Goal: Information Seeking & Learning: Compare options

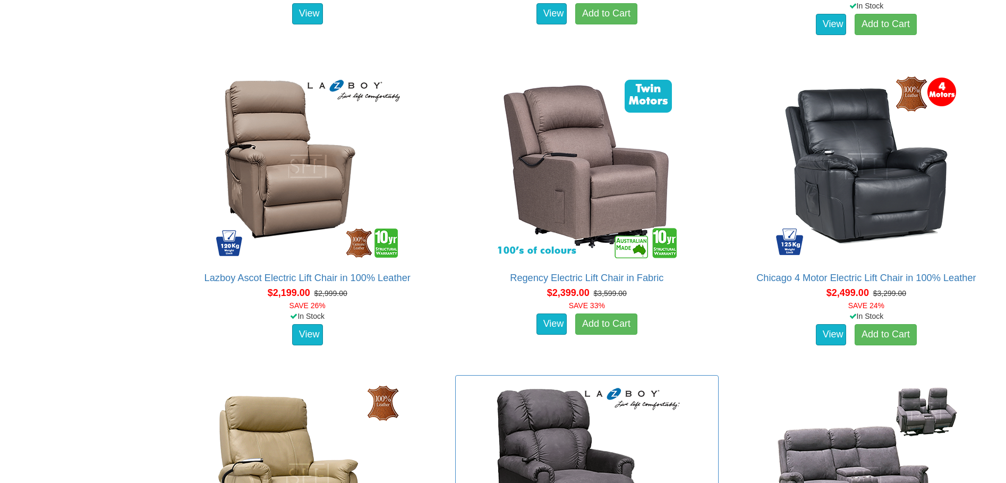
scroll to position [1912, 0]
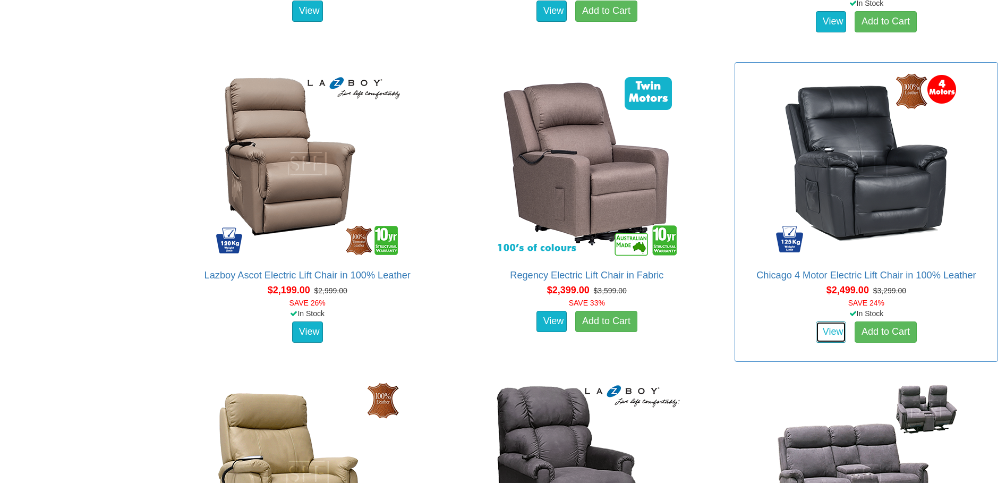
click at [833, 332] on link "View" at bounding box center [831, 331] width 31 height 21
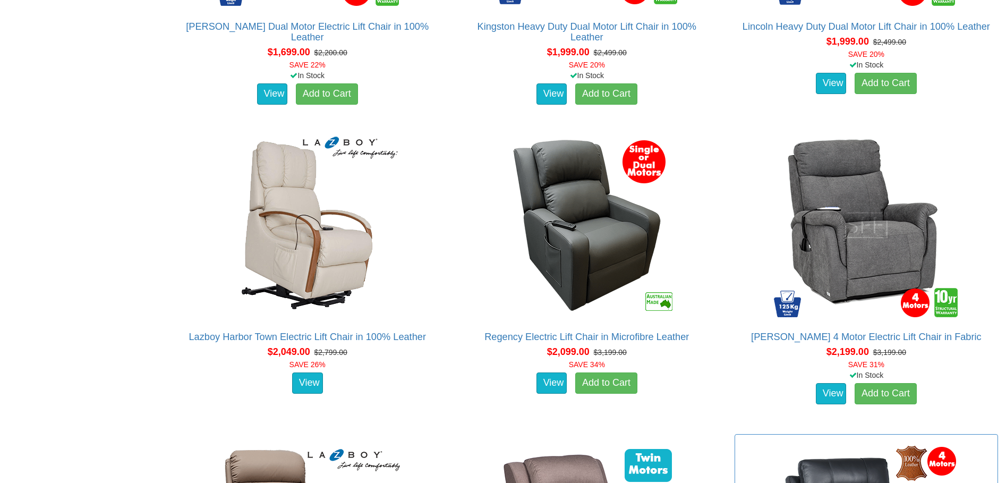
scroll to position [1275, 0]
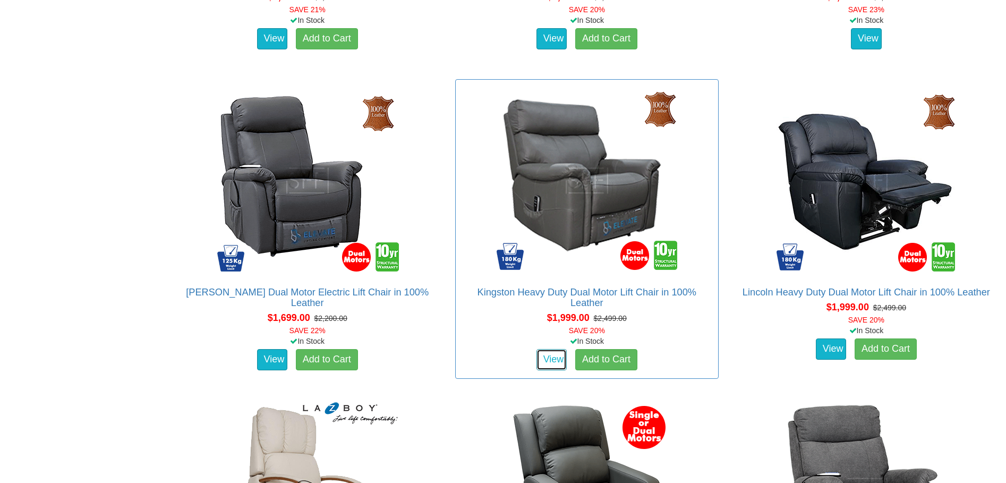
click at [550, 360] on link "View" at bounding box center [552, 359] width 31 height 21
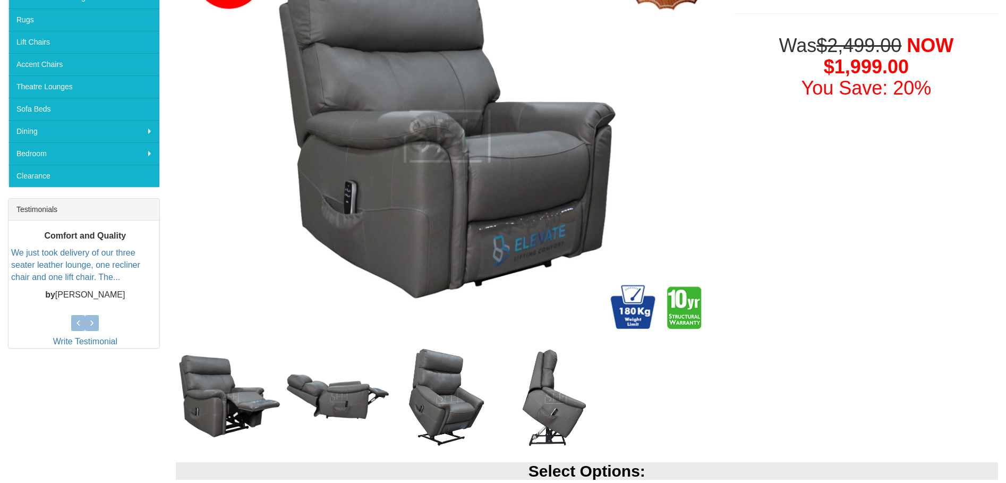
scroll to position [266, 0]
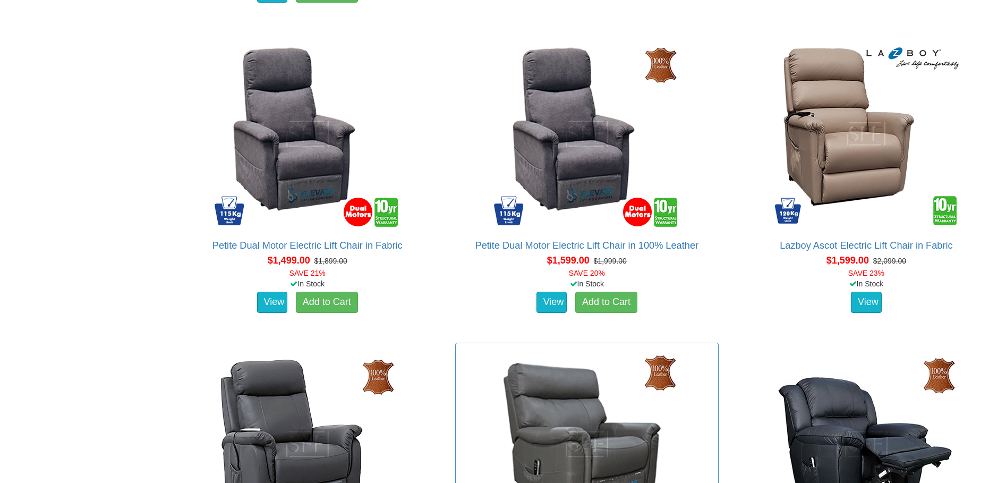
scroll to position [1009, 0]
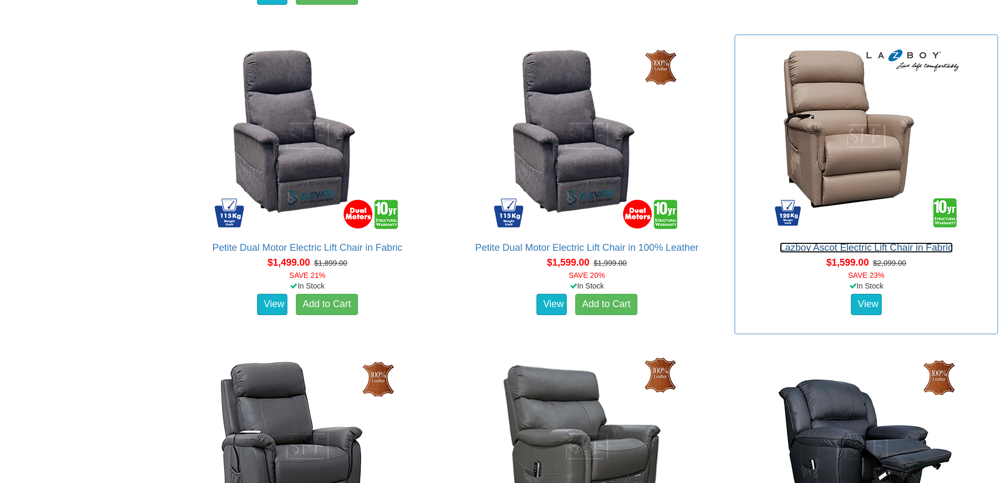
click at [829, 248] on link "Lazboy Ascot Electric Lift Chair in Fabric" at bounding box center [866, 247] width 173 height 11
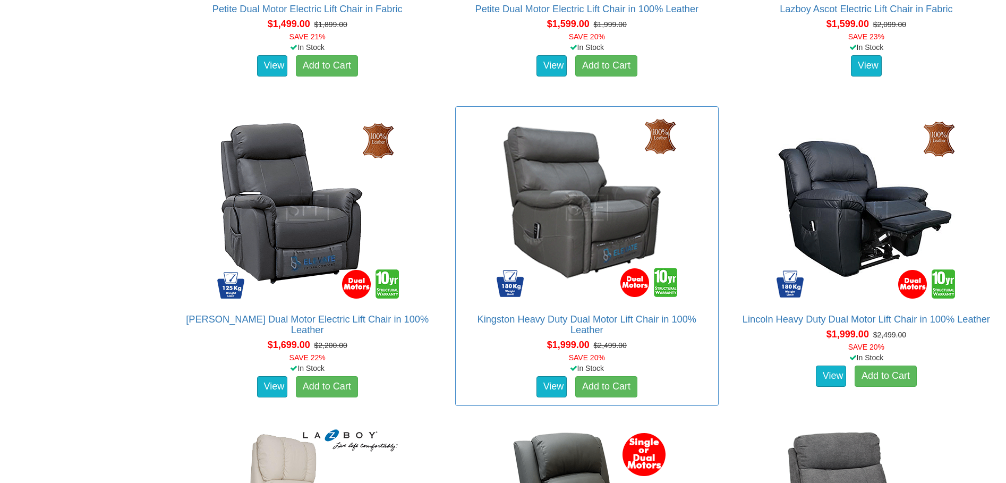
scroll to position [1275, 0]
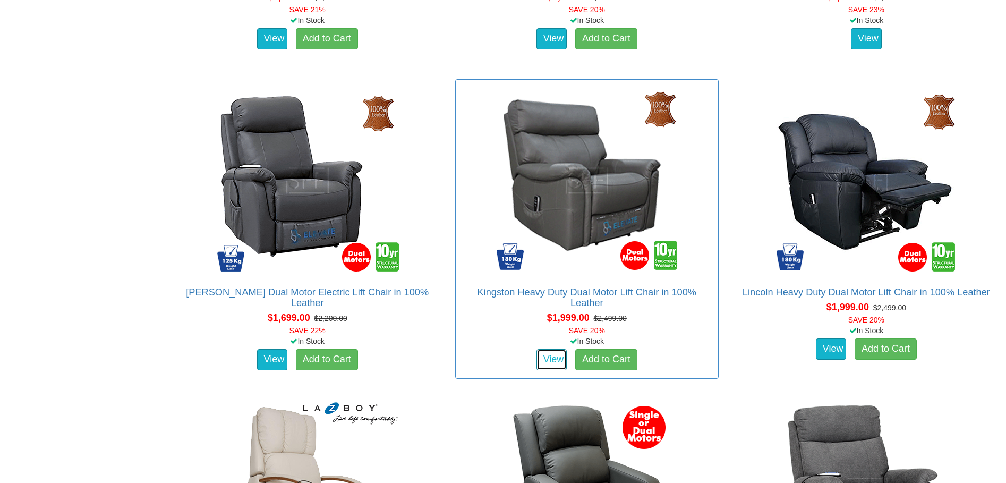
click at [545, 355] on link "View" at bounding box center [552, 359] width 31 height 21
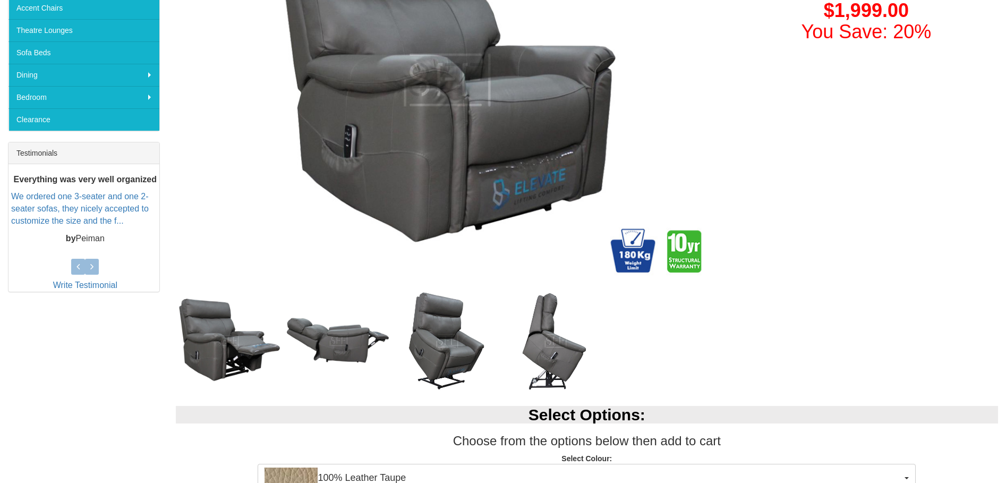
scroll to position [319, 0]
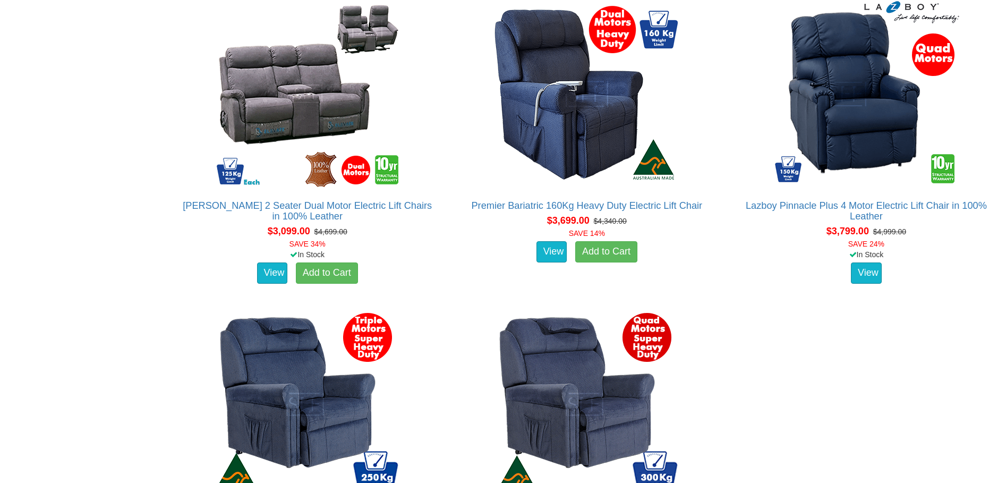
scroll to position [2603, 0]
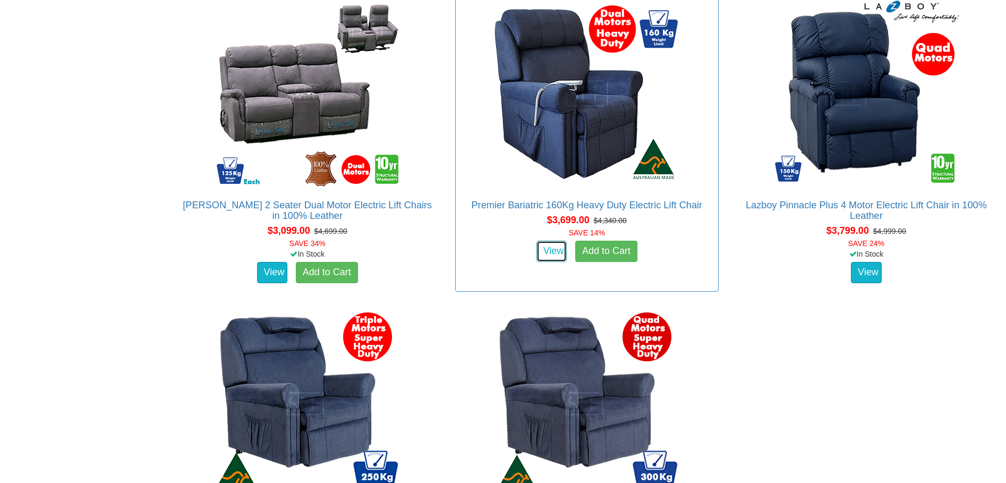
click at [549, 249] on link "View" at bounding box center [552, 251] width 31 height 21
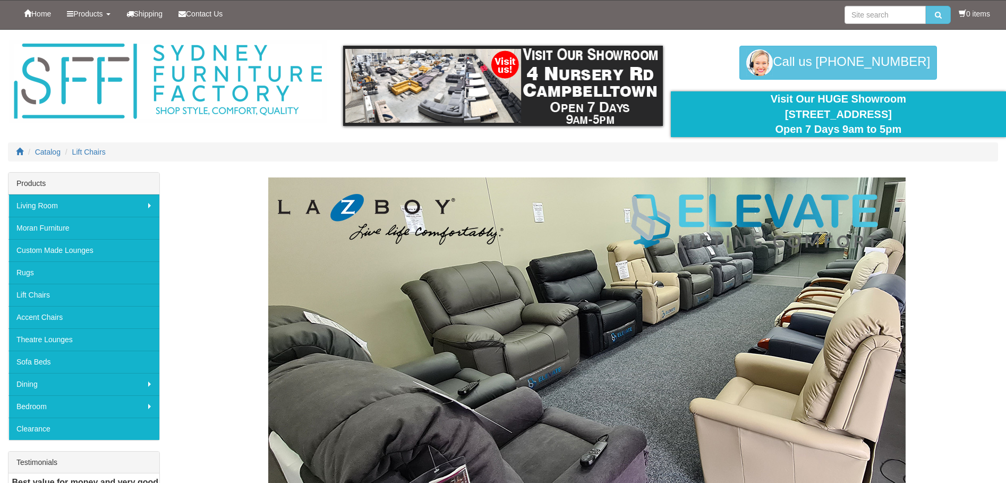
scroll to position [2603, 0]
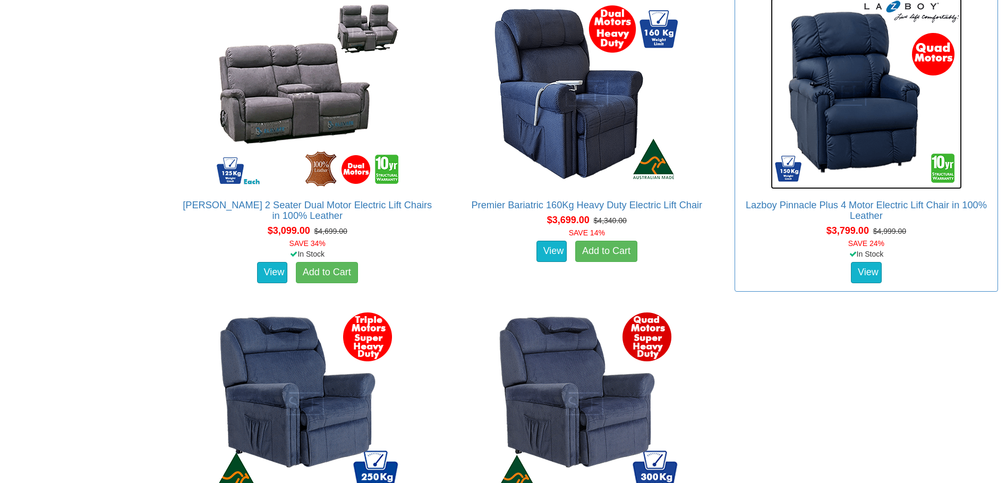
click at [858, 124] on img at bounding box center [866, 93] width 191 height 191
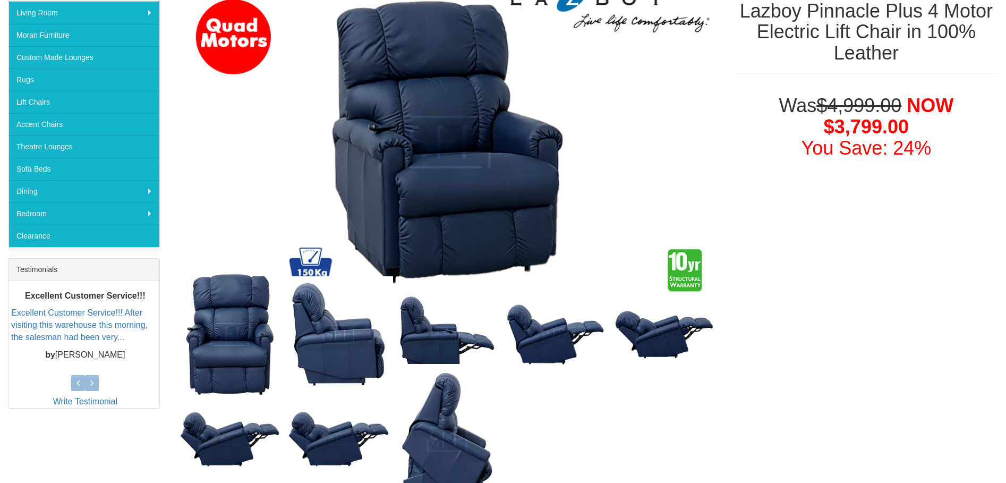
scroll to position [266, 0]
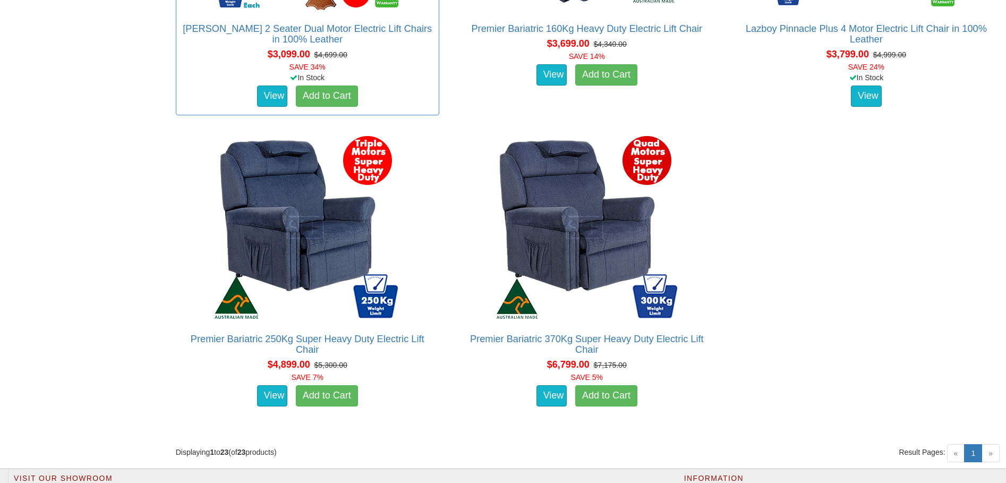
scroll to position [2815, 0]
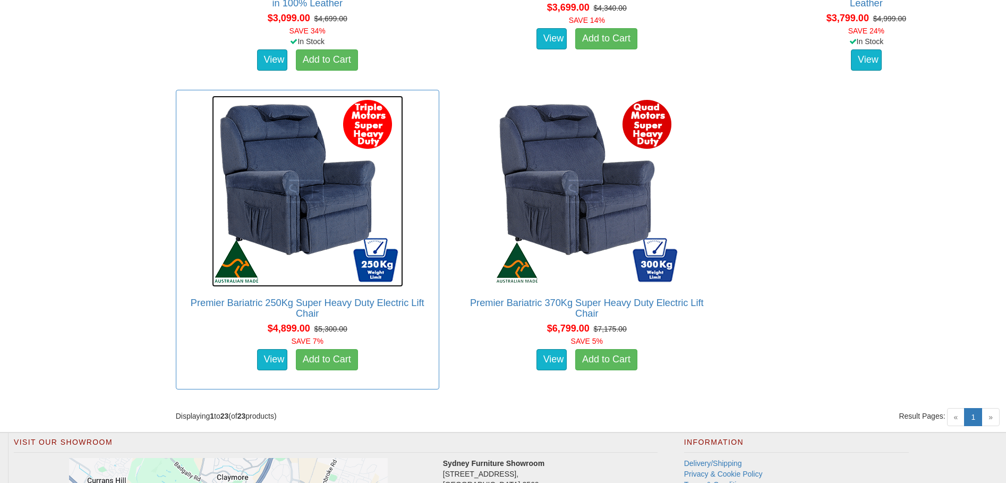
click at [284, 187] on img at bounding box center [307, 191] width 191 height 191
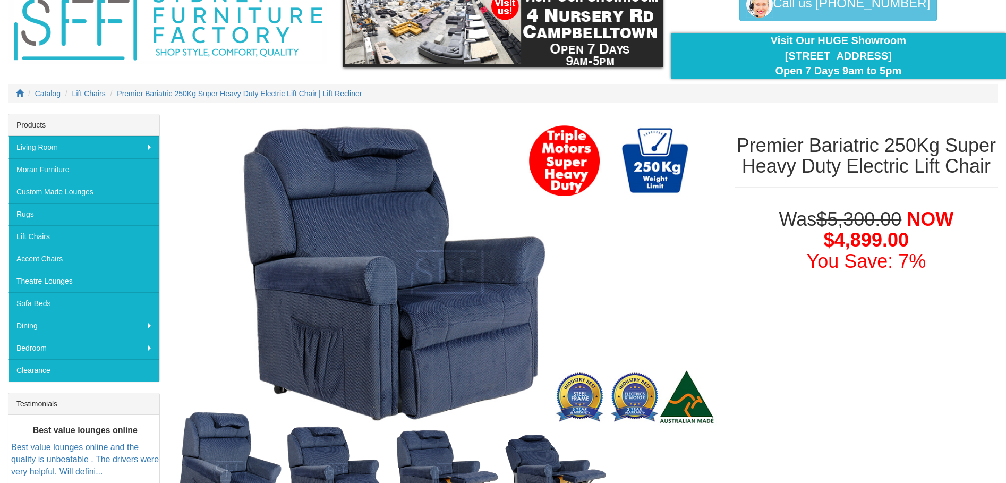
scroll to position [53, 0]
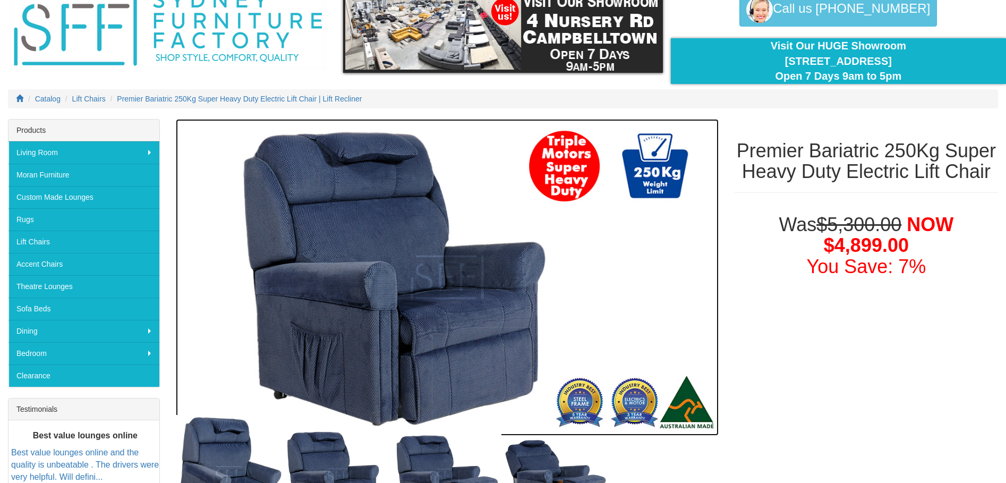
click at [461, 312] on img at bounding box center [447, 277] width 543 height 317
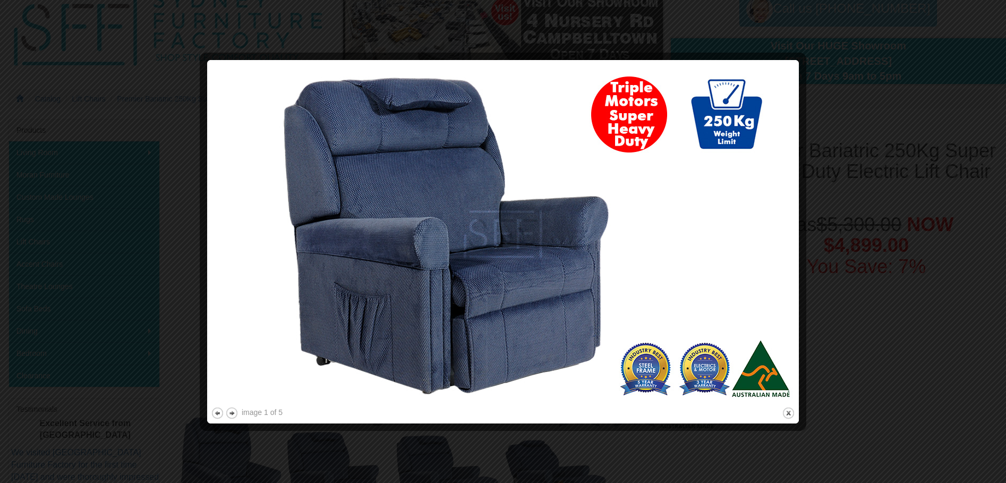
click at [640, 269] on img at bounding box center [503, 234] width 584 height 341
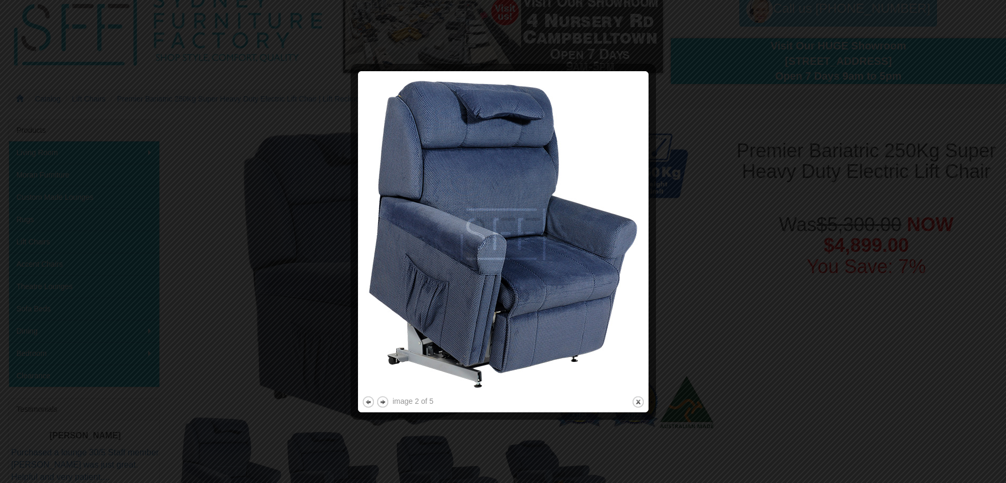
click at [627, 234] on img at bounding box center [503, 234] width 283 height 319
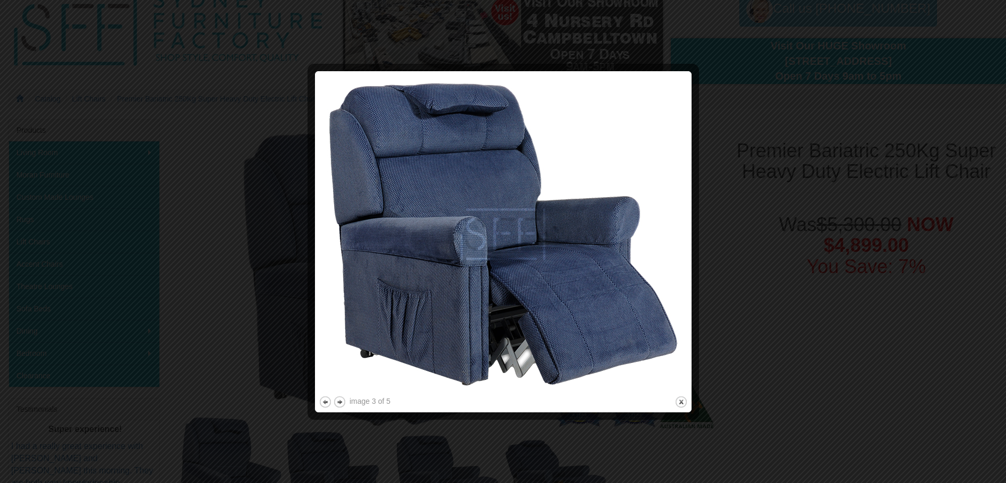
click at [629, 234] on img at bounding box center [503, 234] width 369 height 319
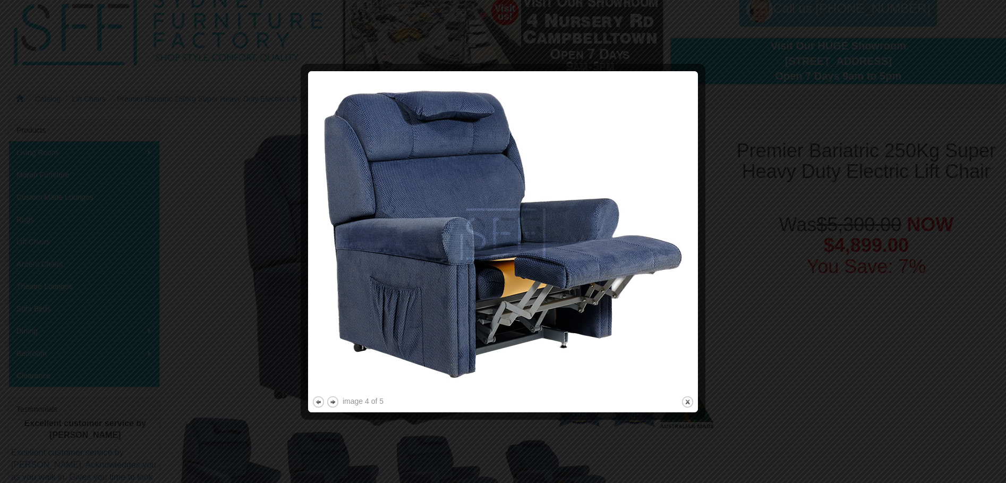
click at [624, 240] on img at bounding box center [503, 234] width 382 height 319
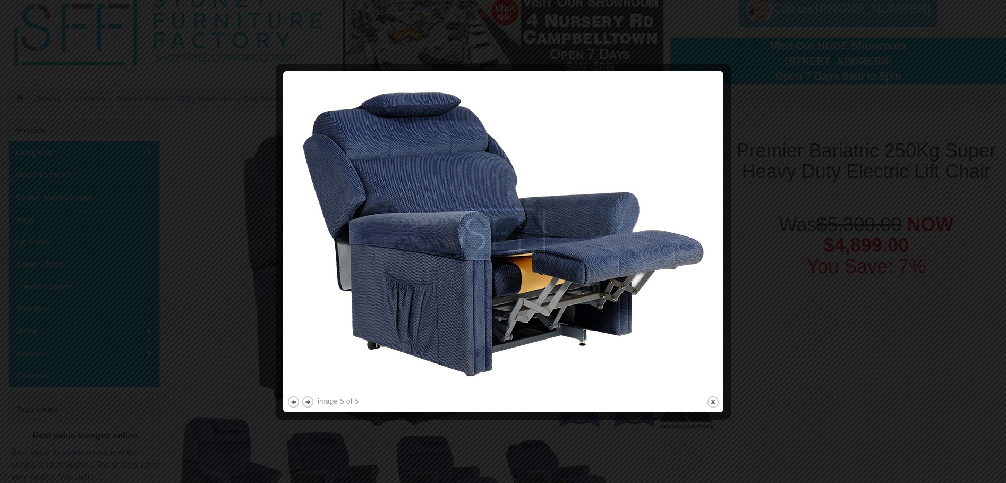
click at [624, 240] on img at bounding box center [503, 234] width 433 height 319
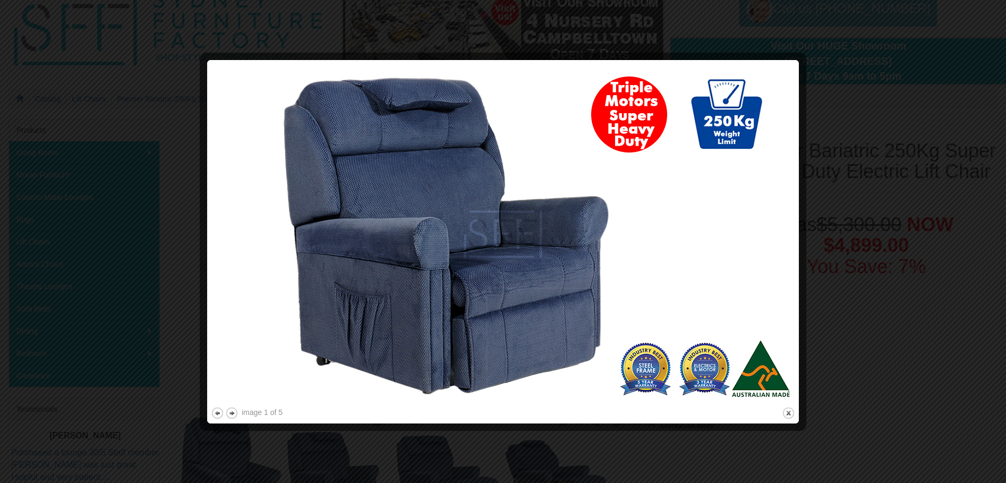
click at [572, 245] on img at bounding box center [503, 234] width 584 height 341
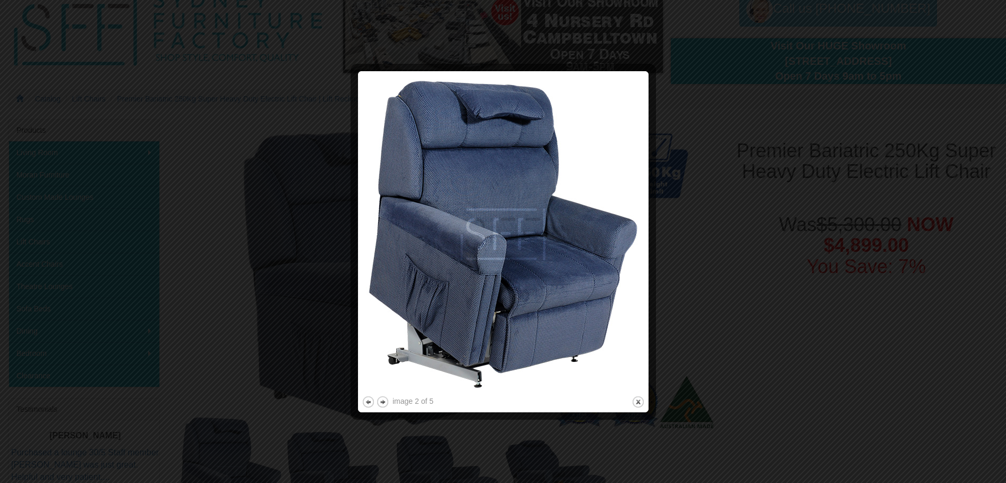
click at [571, 245] on img at bounding box center [503, 234] width 283 height 319
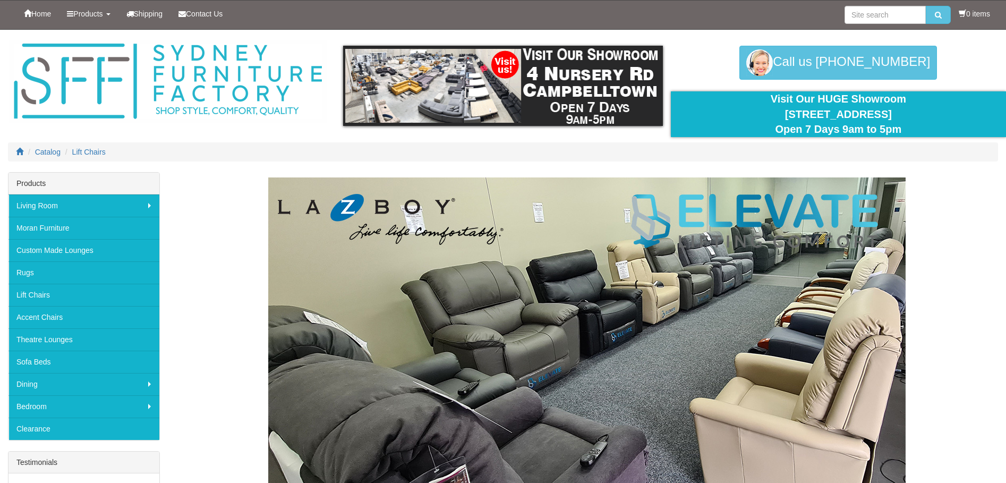
scroll to position [2815, 0]
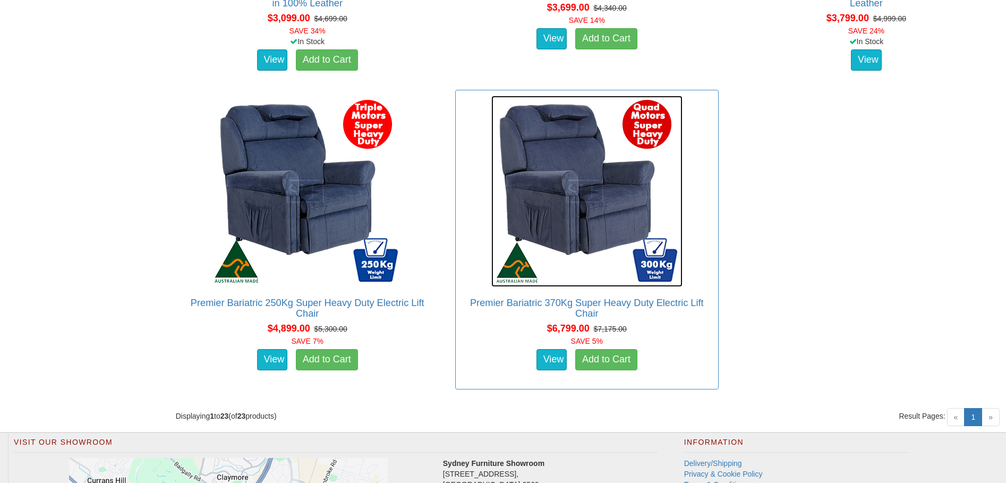
click at [595, 198] on img at bounding box center [586, 191] width 191 height 191
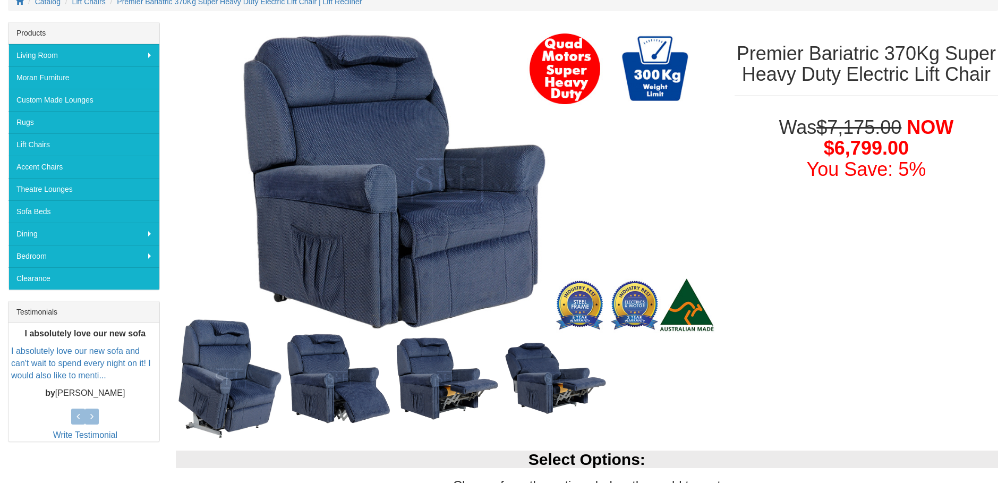
scroll to position [159, 0]
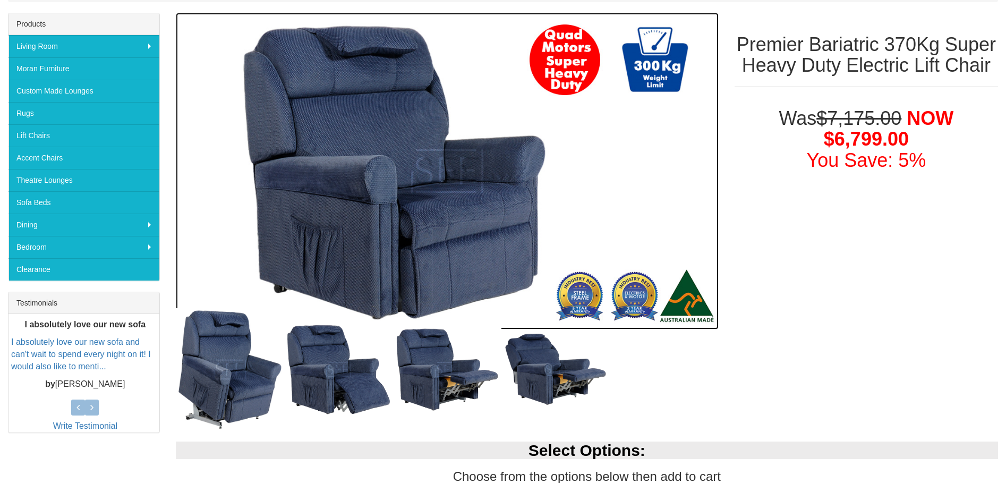
click at [469, 205] on img at bounding box center [447, 171] width 543 height 317
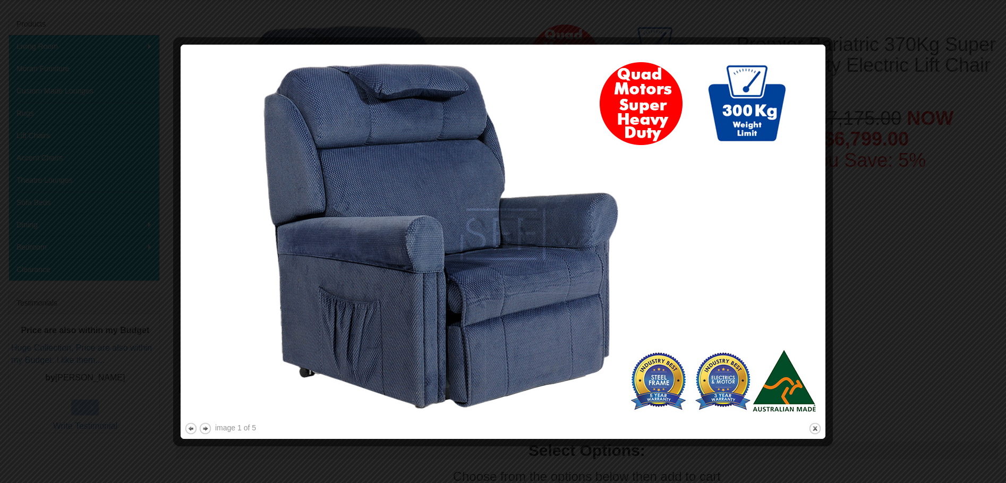
click at [559, 265] on img at bounding box center [502, 234] width 637 height 372
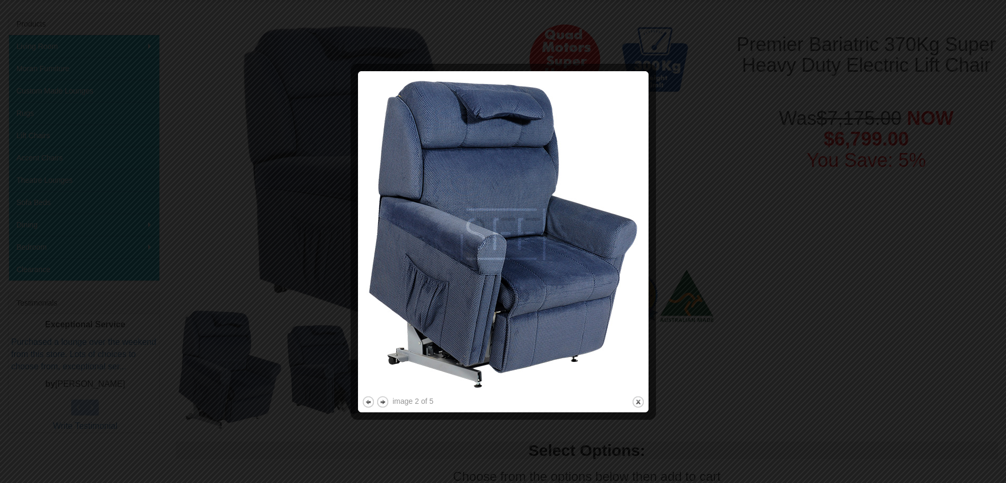
click at [591, 258] on img at bounding box center [503, 234] width 283 height 319
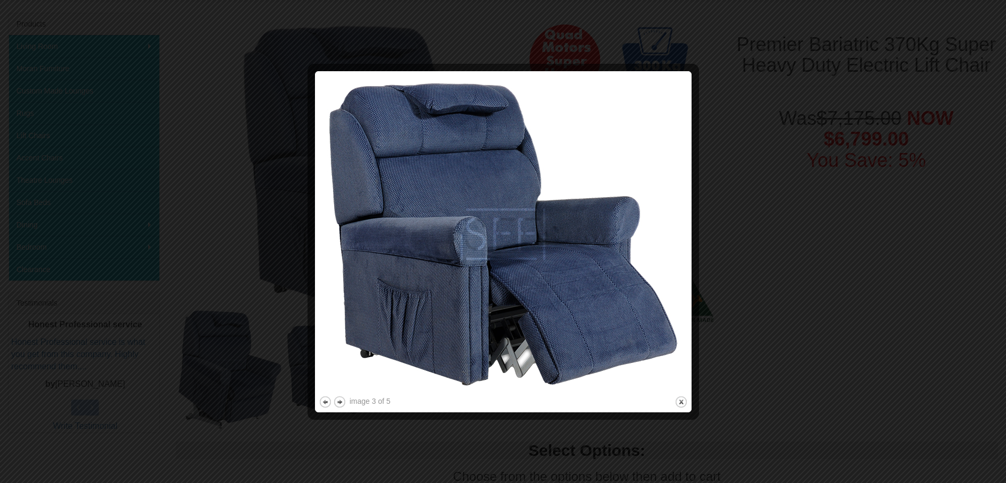
click at [597, 259] on img at bounding box center [503, 234] width 369 height 319
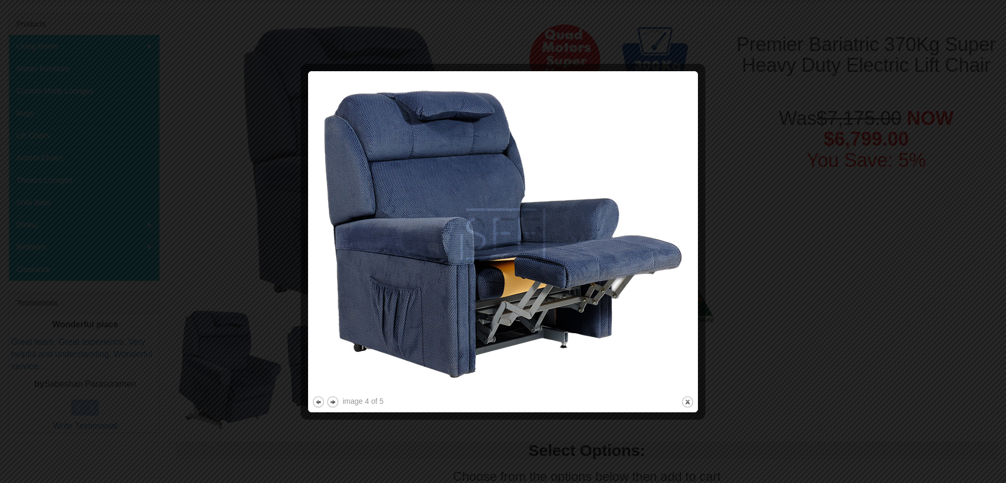
click at [597, 259] on img at bounding box center [503, 234] width 382 height 319
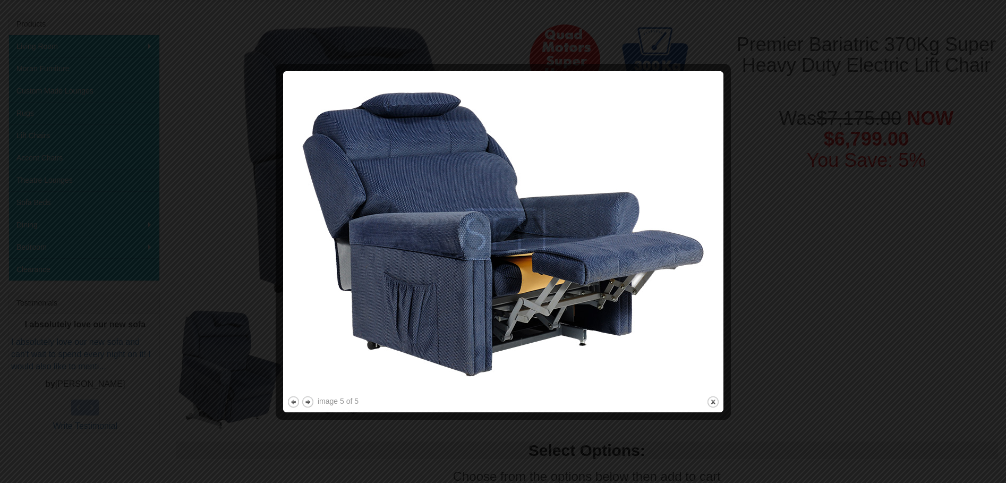
click at [597, 259] on img at bounding box center [503, 234] width 433 height 319
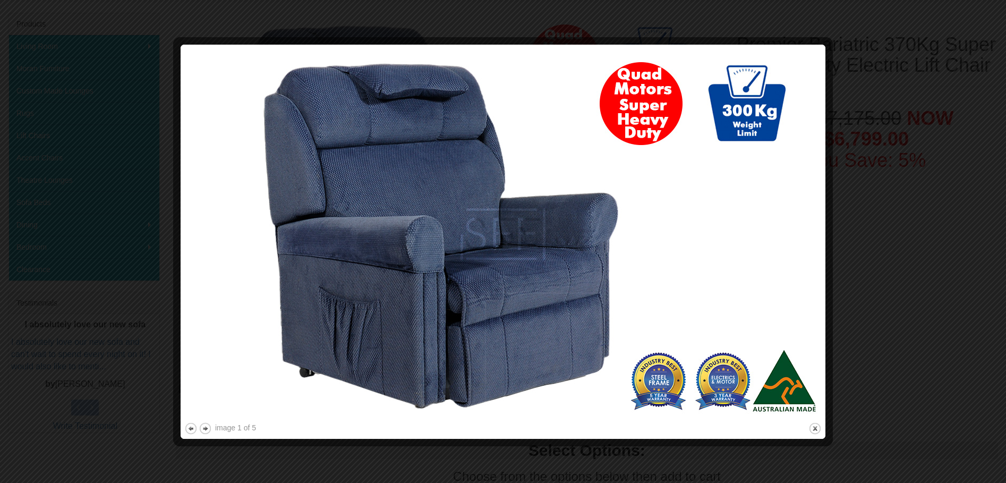
click at [597, 259] on img at bounding box center [502, 234] width 637 height 372
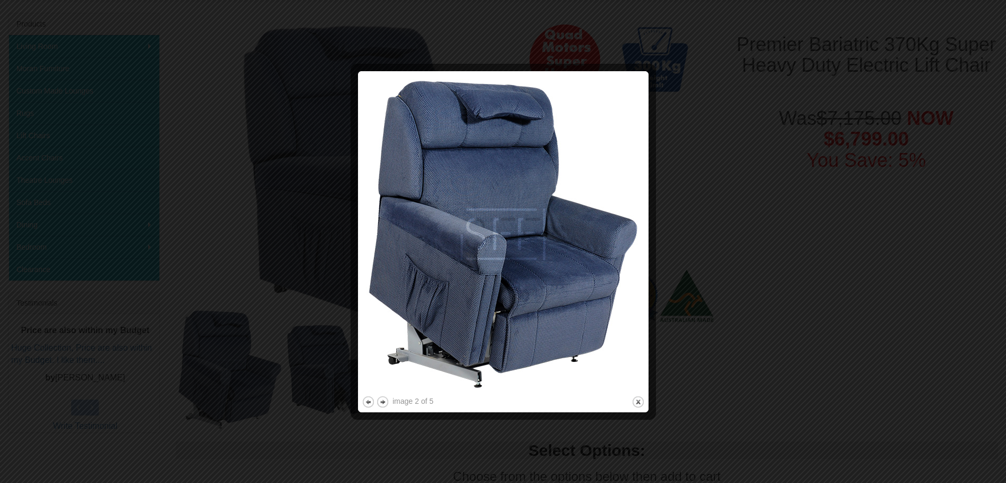
click at [597, 259] on img at bounding box center [503, 234] width 283 height 319
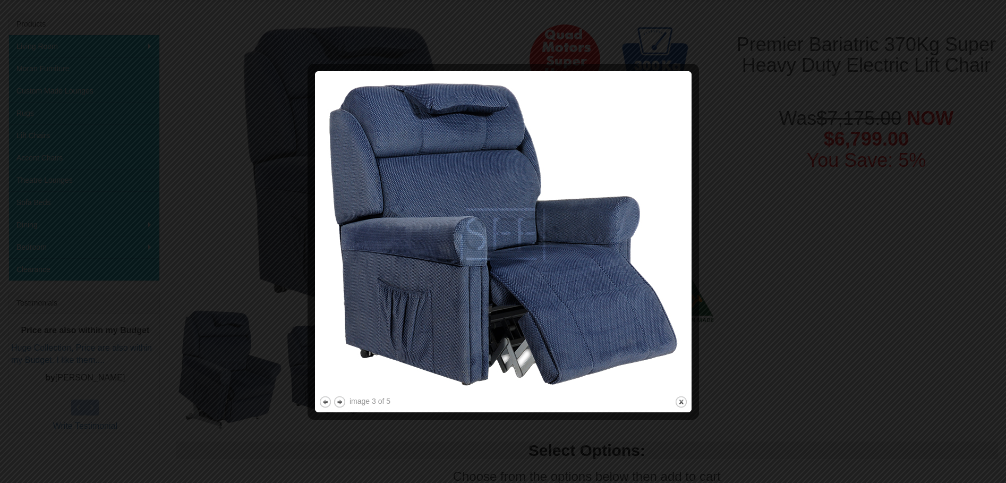
click at [597, 259] on img at bounding box center [503, 234] width 369 height 319
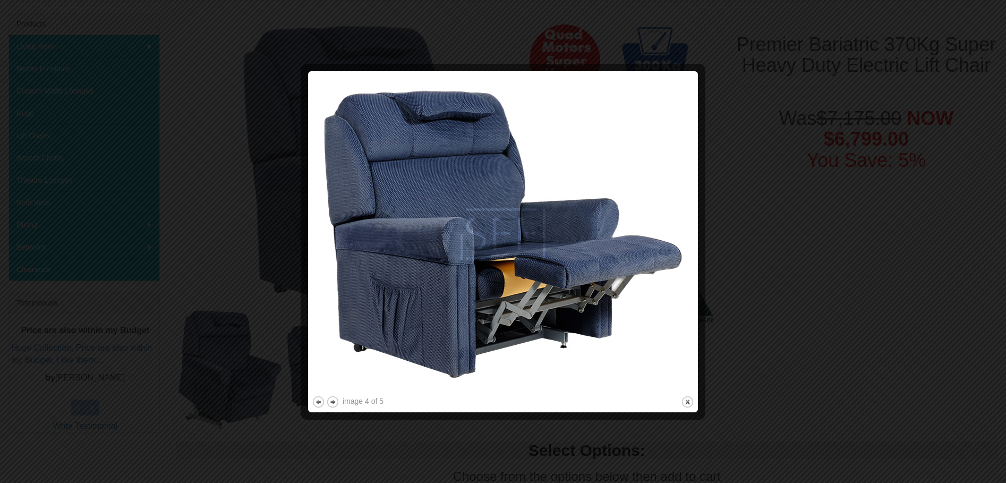
click at [597, 259] on img at bounding box center [503, 234] width 382 height 319
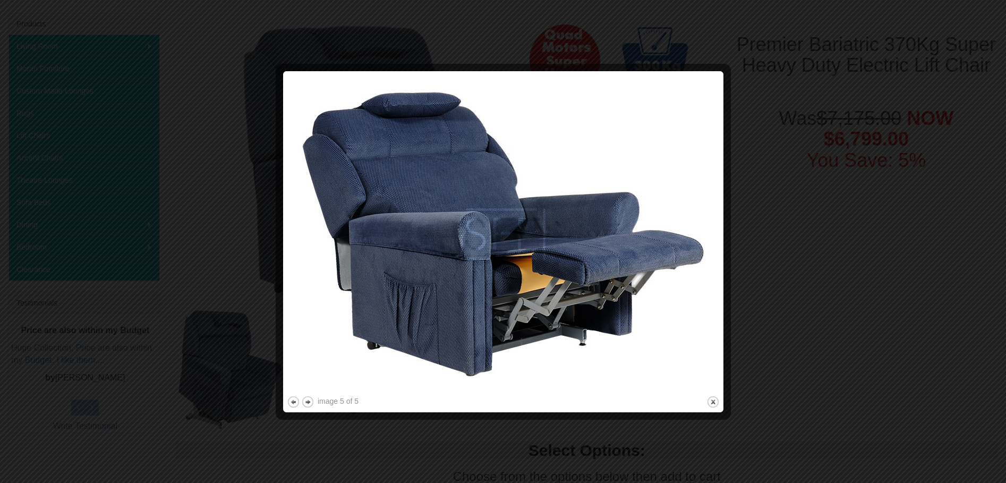
click at [597, 259] on img at bounding box center [503, 234] width 433 height 319
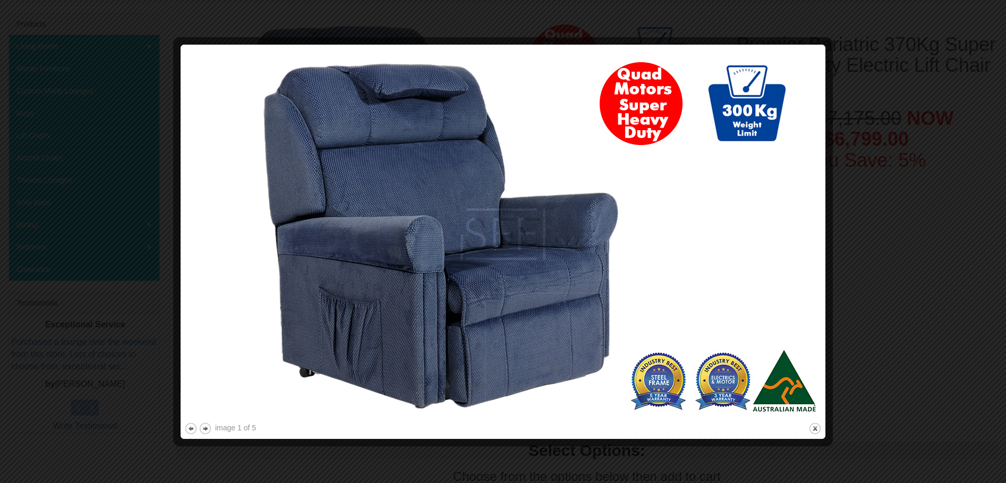
click at [597, 259] on img at bounding box center [502, 234] width 637 height 372
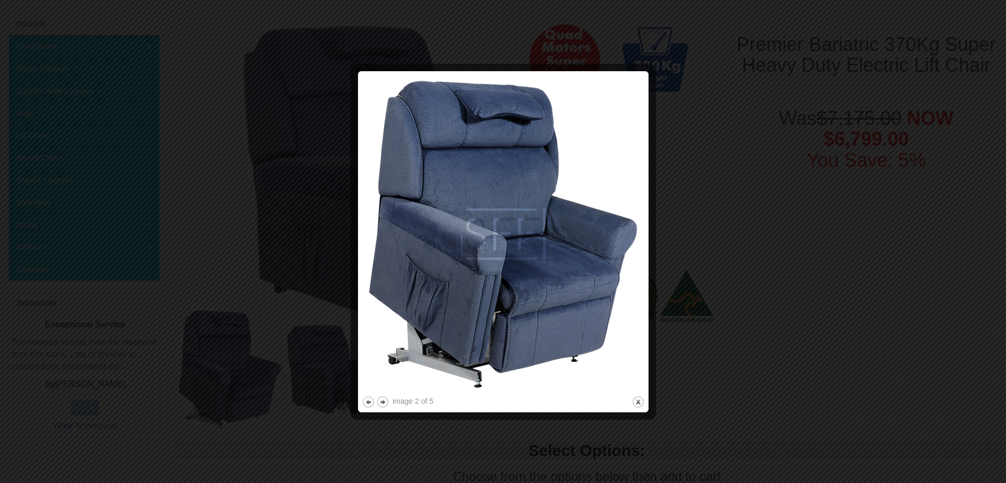
click at [597, 259] on img at bounding box center [503, 234] width 283 height 319
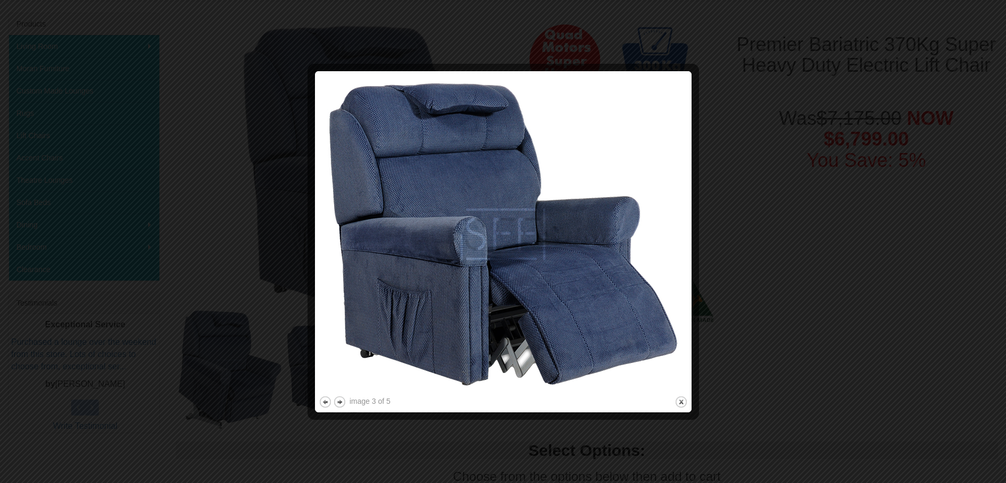
click at [597, 259] on img at bounding box center [503, 234] width 369 height 319
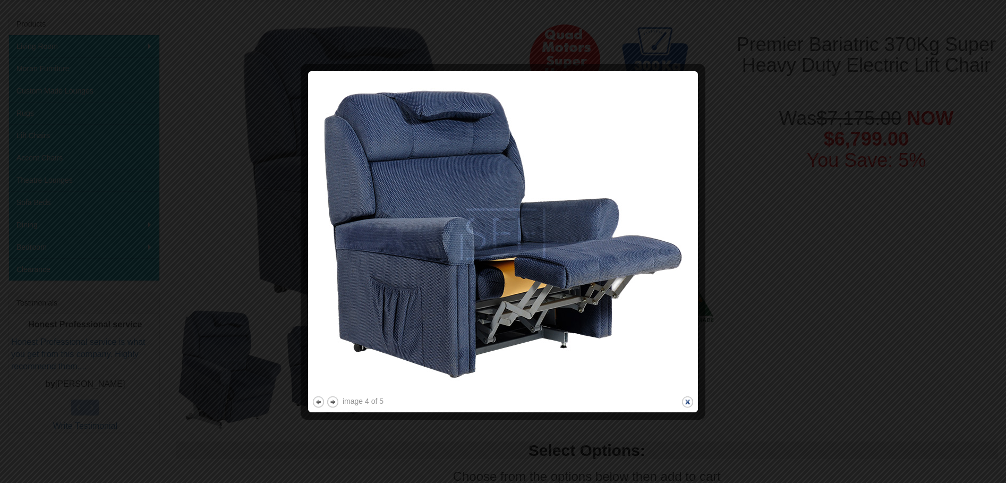
click at [684, 401] on button "close" at bounding box center [687, 401] width 13 height 13
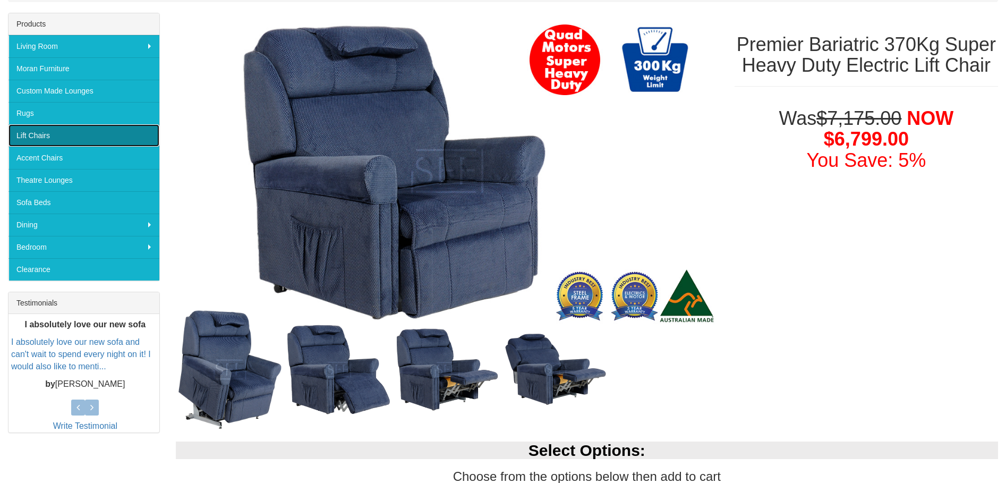
click at [47, 134] on link "Lift Chairs" at bounding box center [83, 135] width 151 height 22
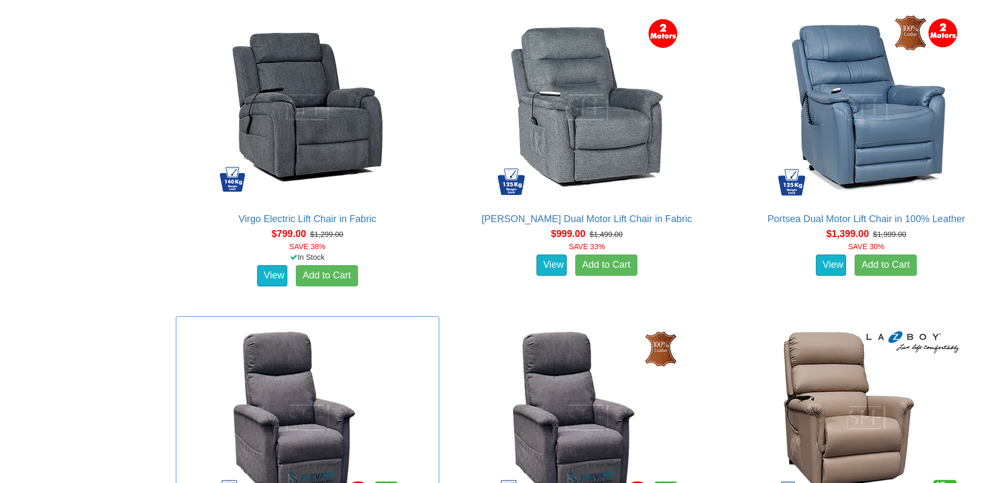
scroll to position [797, 0]
